Goal: Transaction & Acquisition: Purchase product/service

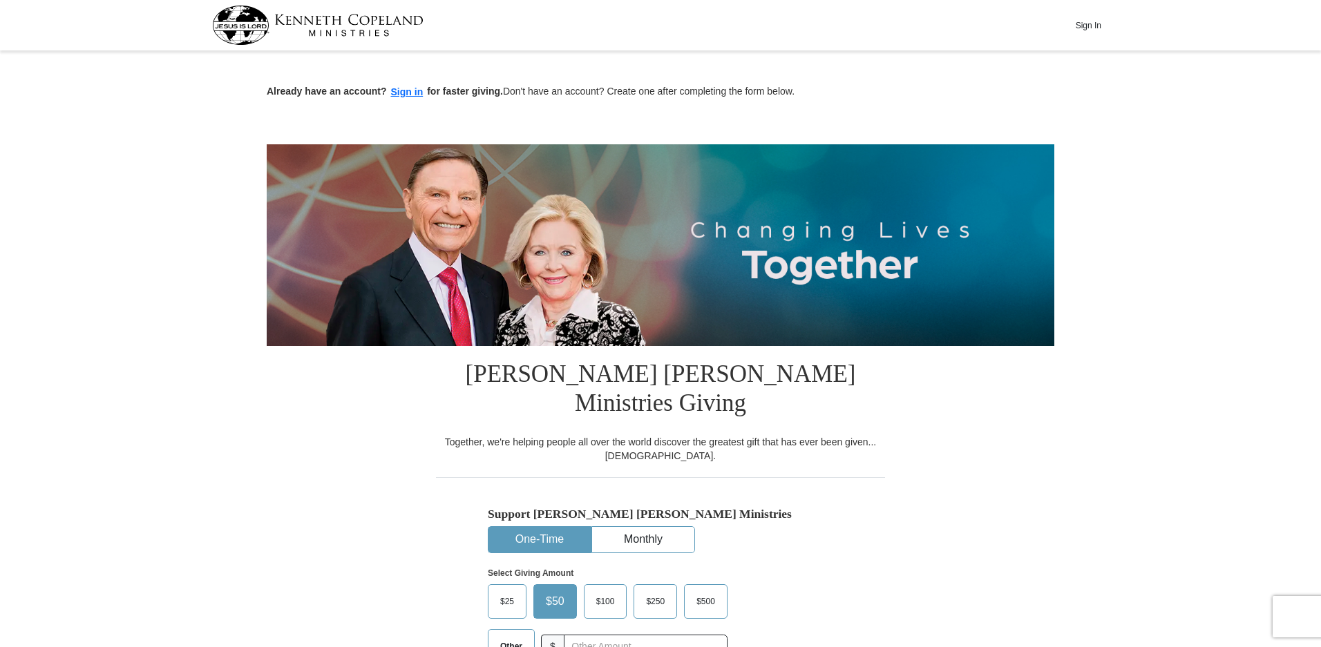
click at [553, 591] on span "$50" at bounding box center [555, 601] width 32 height 21
click at [0, 0] on input "$50" at bounding box center [0, 0] width 0 height 0
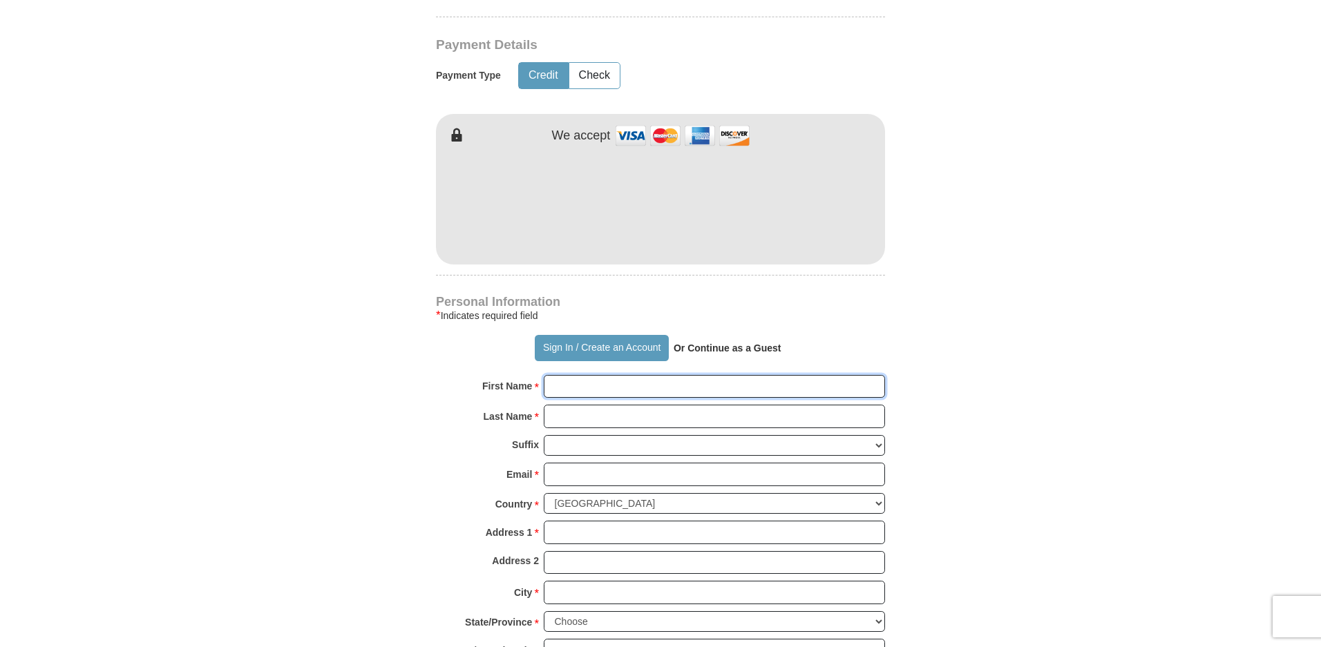
click at [566, 375] on input "First Name *" at bounding box center [714, 386] width 341 height 23
type input "[PERSON_NAME]"
click at [550, 405] on input "Last Name *" at bounding box center [714, 416] width 341 height 23
type input "austin"
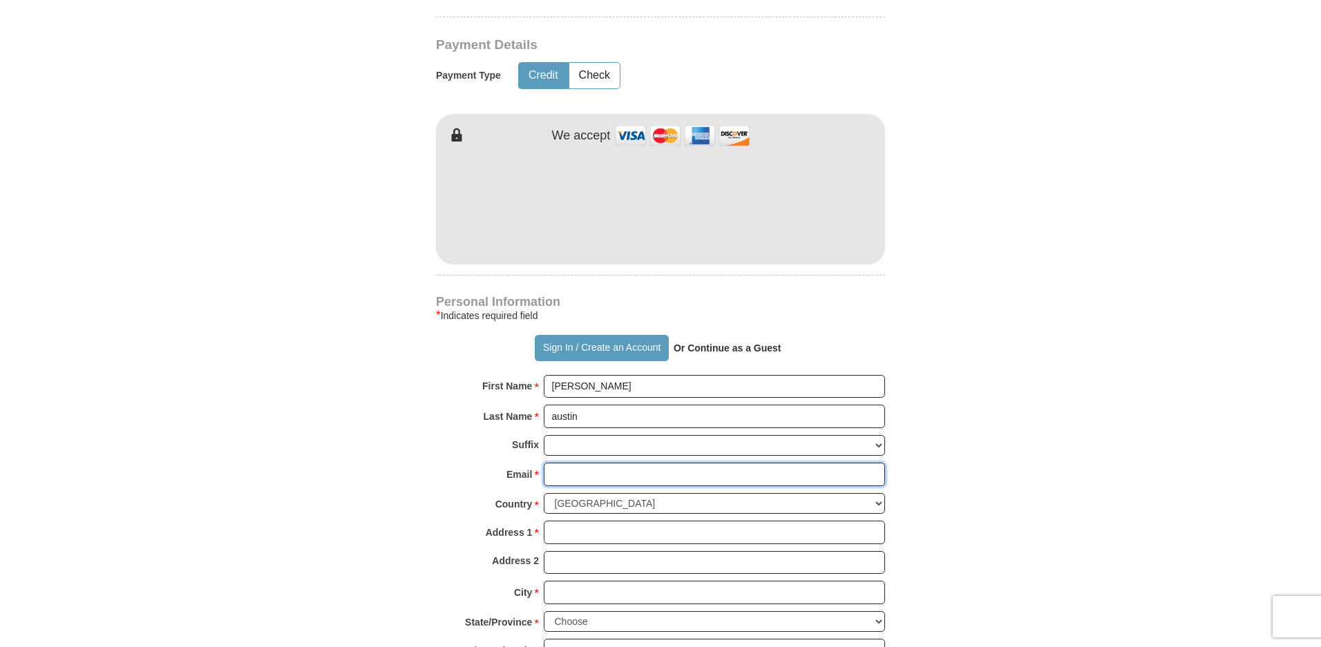
click at [577, 463] on input "Email *" at bounding box center [714, 474] width 341 height 23
type input "[EMAIL_ADDRESS][DOMAIN_NAME]"
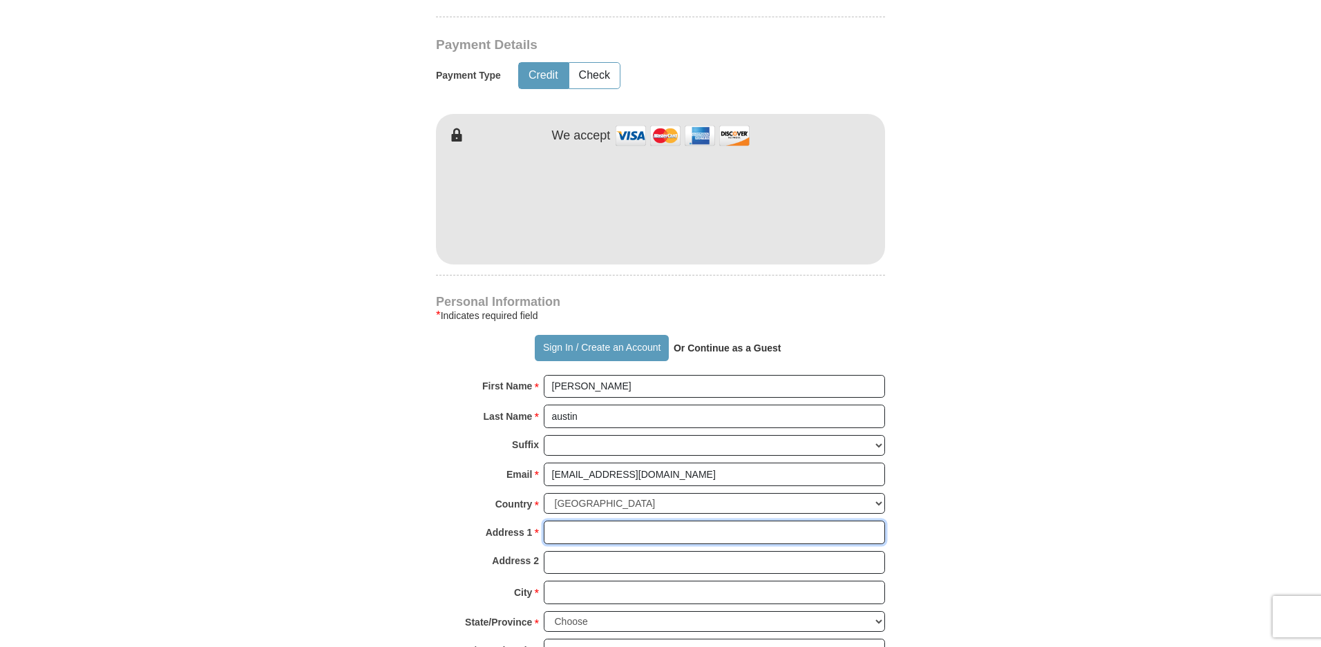
type input "[STREET_ADDRESS]"
type input "BATON ROUGE"
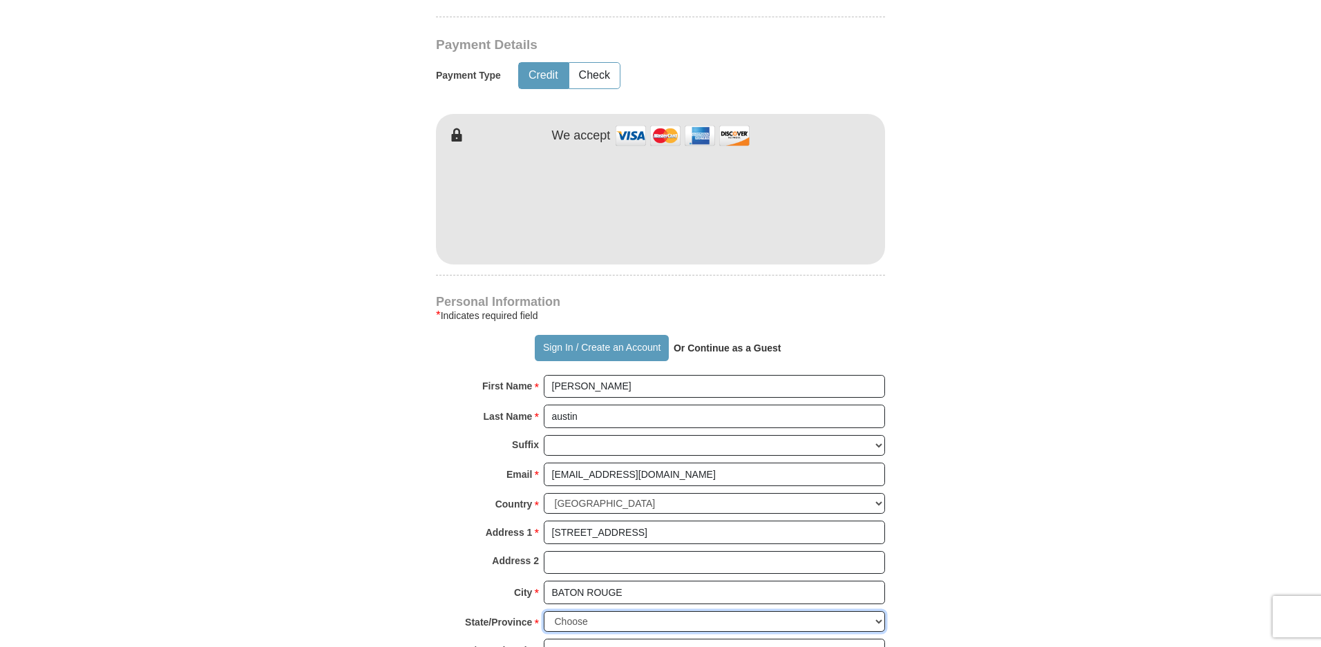
select select "LA"
type input "70814-4807"
type input "2252784586"
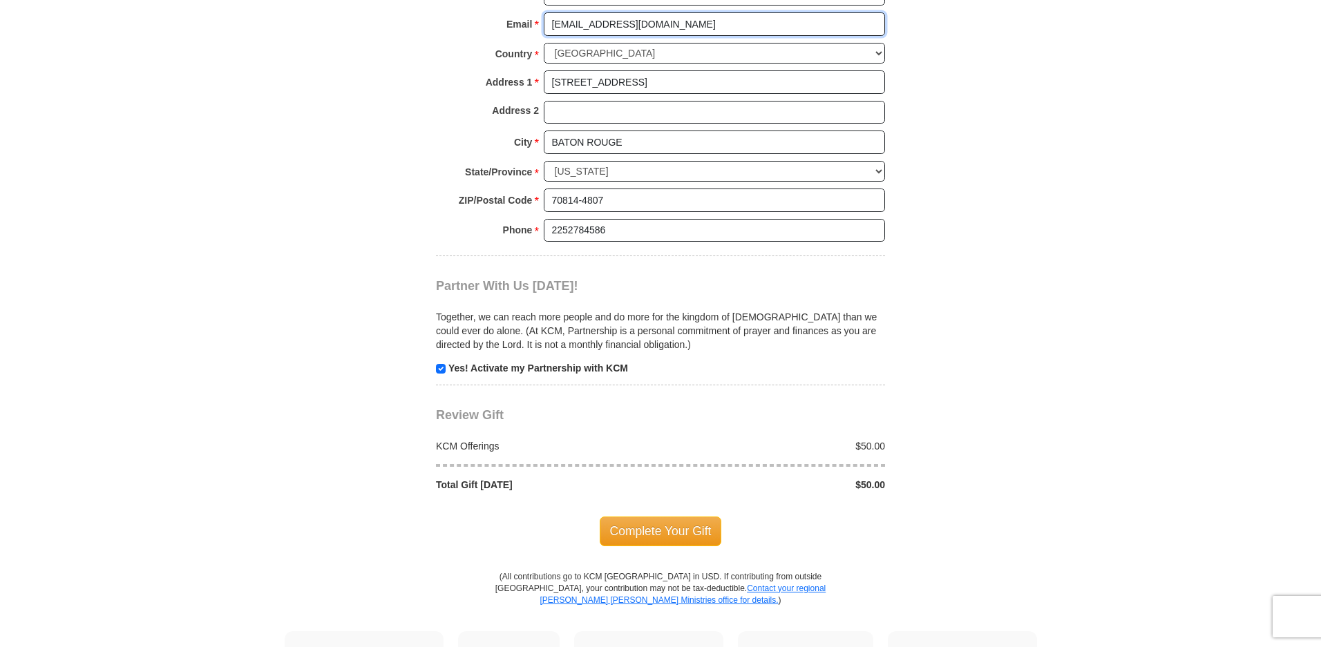
scroll to position [1165, 0]
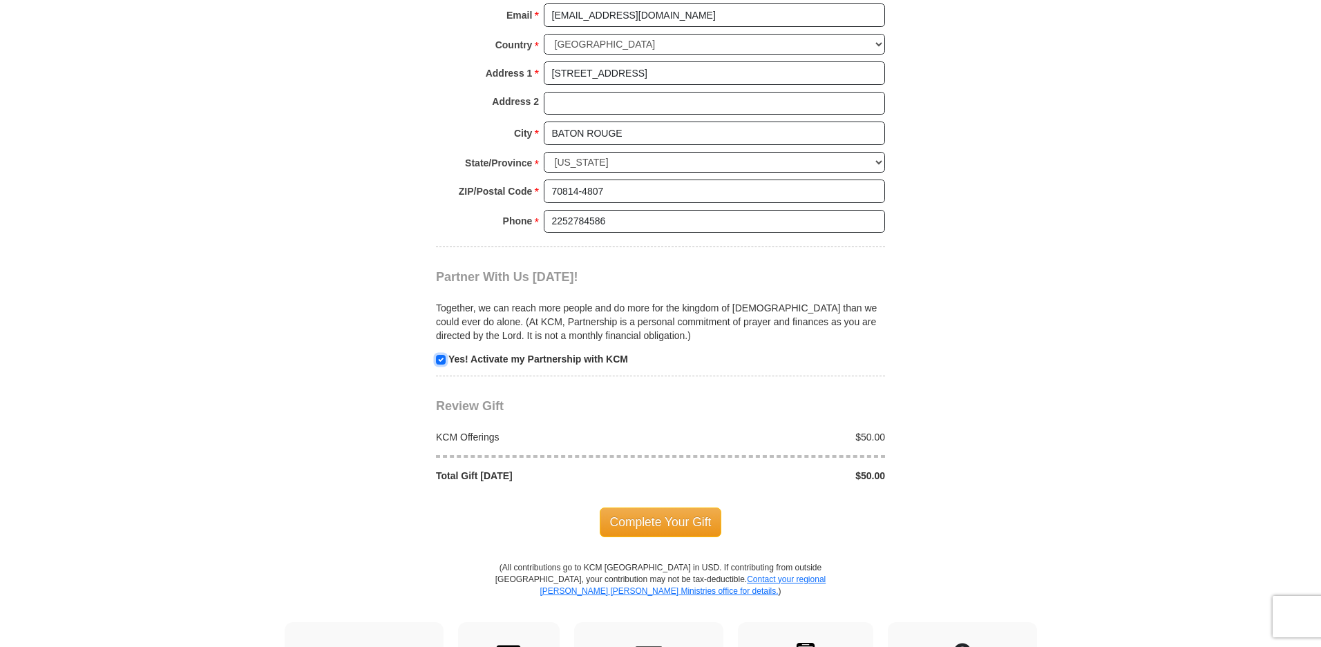
click at [443, 355] on input "checkbox" at bounding box center [441, 360] width 10 height 10
checkbox input "false"
click at [643, 508] on span "Complete Your Gift" at bounding box center [661, 522] width 122 height 29
